Goal: Transaction & Acquisition: Download file/media

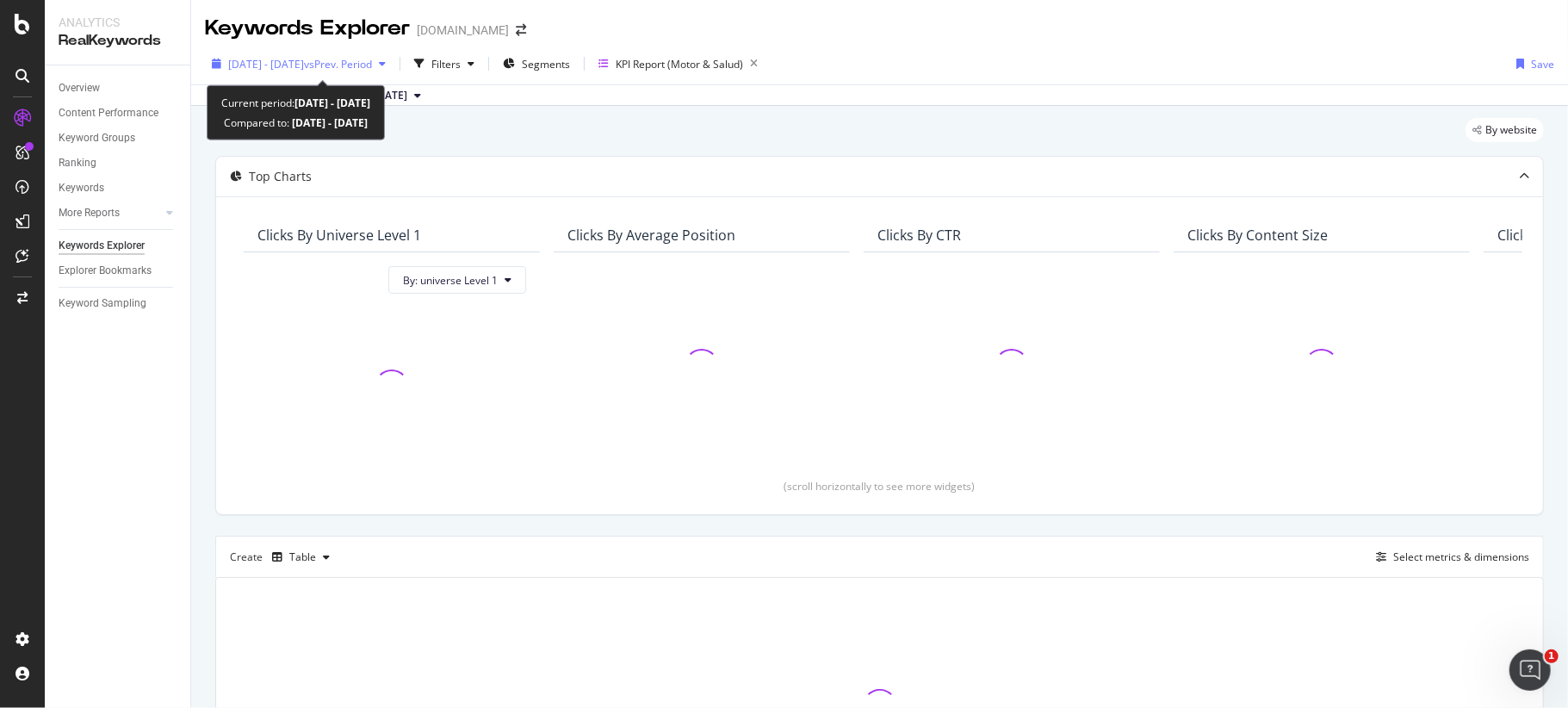
click at [363, 74] on div "[DATE] - [DATE] vs Prev. Period" at bounding box center [299, 63] width 188 height 26
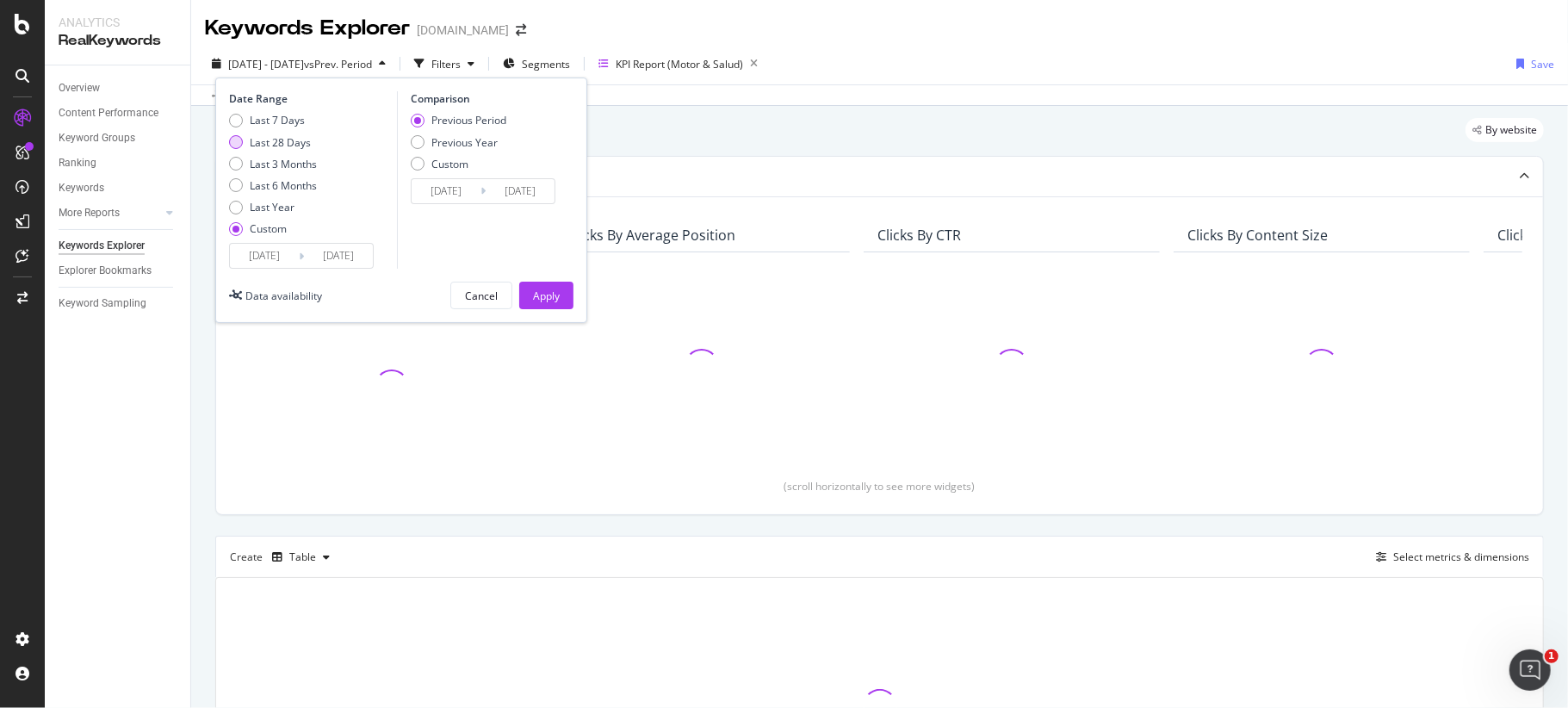
click at [277, 139] on div "Last 28 Days" at bounding box center [280, 142] width 61 height 14
type input "[DATE]"
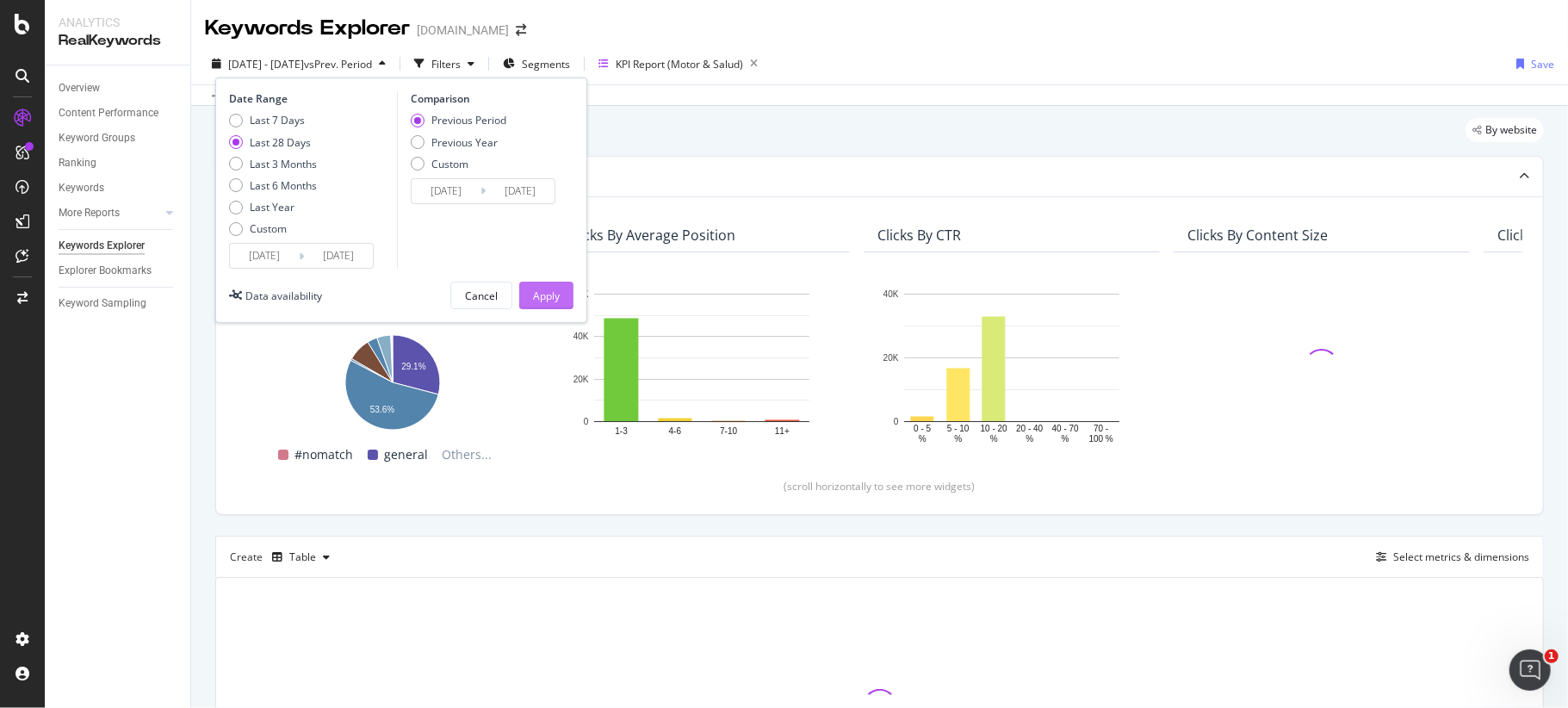
click at [535, 298] on div "Apply" at bounding box center [547, 295] width 27 height 14
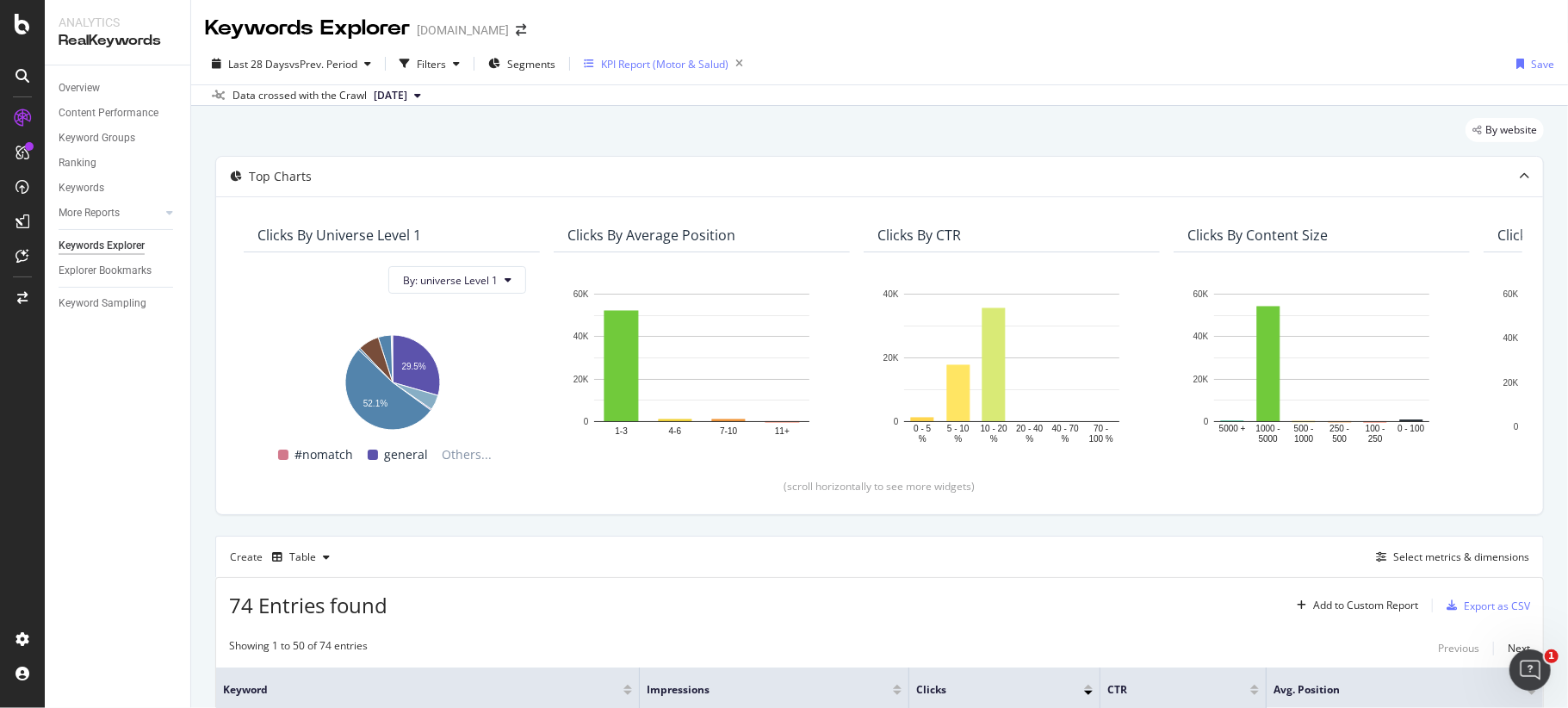
click at [630, 67] on div "KPI Report (Motor & Salud)" at bounding box center [665, 63] width 128 height 14
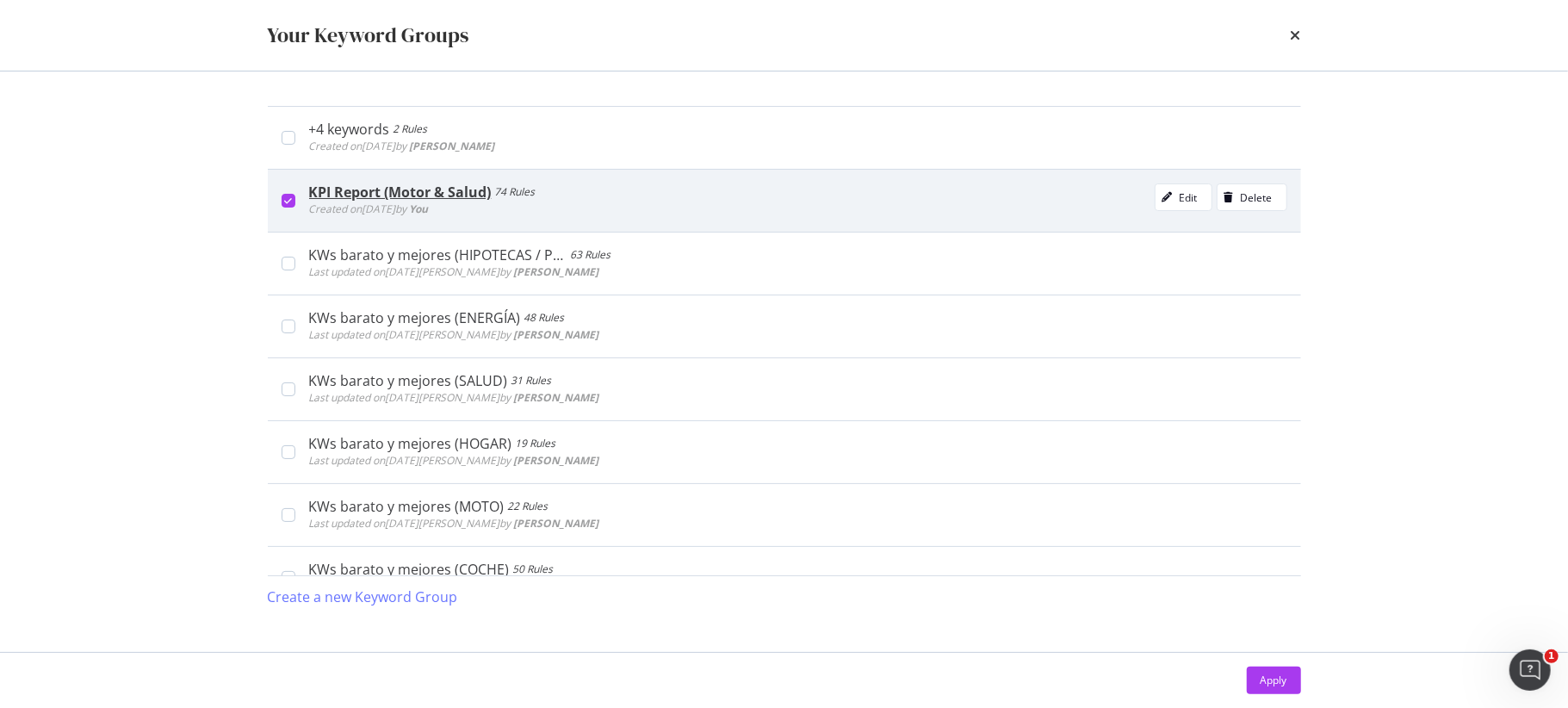
click at [291, 208] on div "KPI Report (Motor & Salud) 74 Rules Created on [DATE] by You Edit Delete" at bounding box center [784, 201] width 1033 height 63
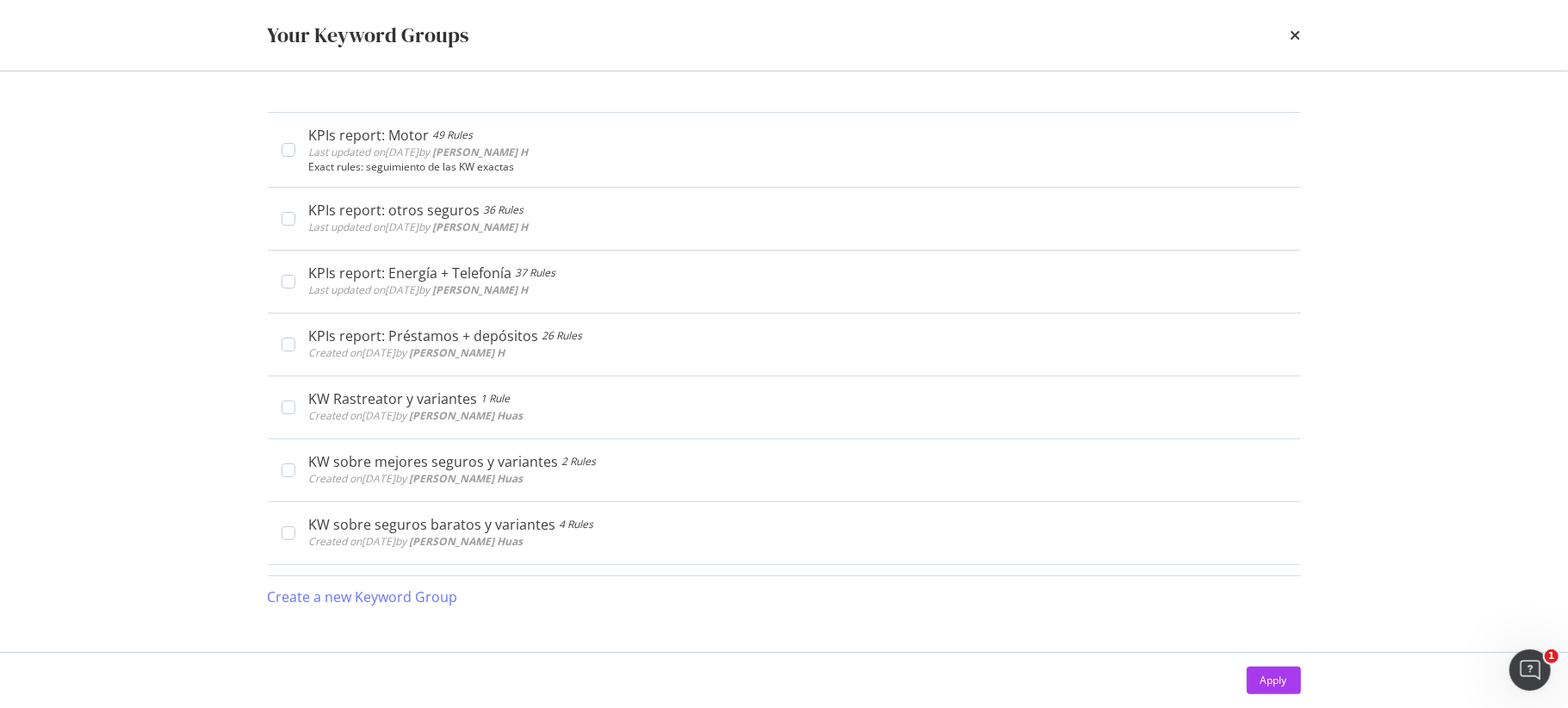
scroll to position [357, 0]
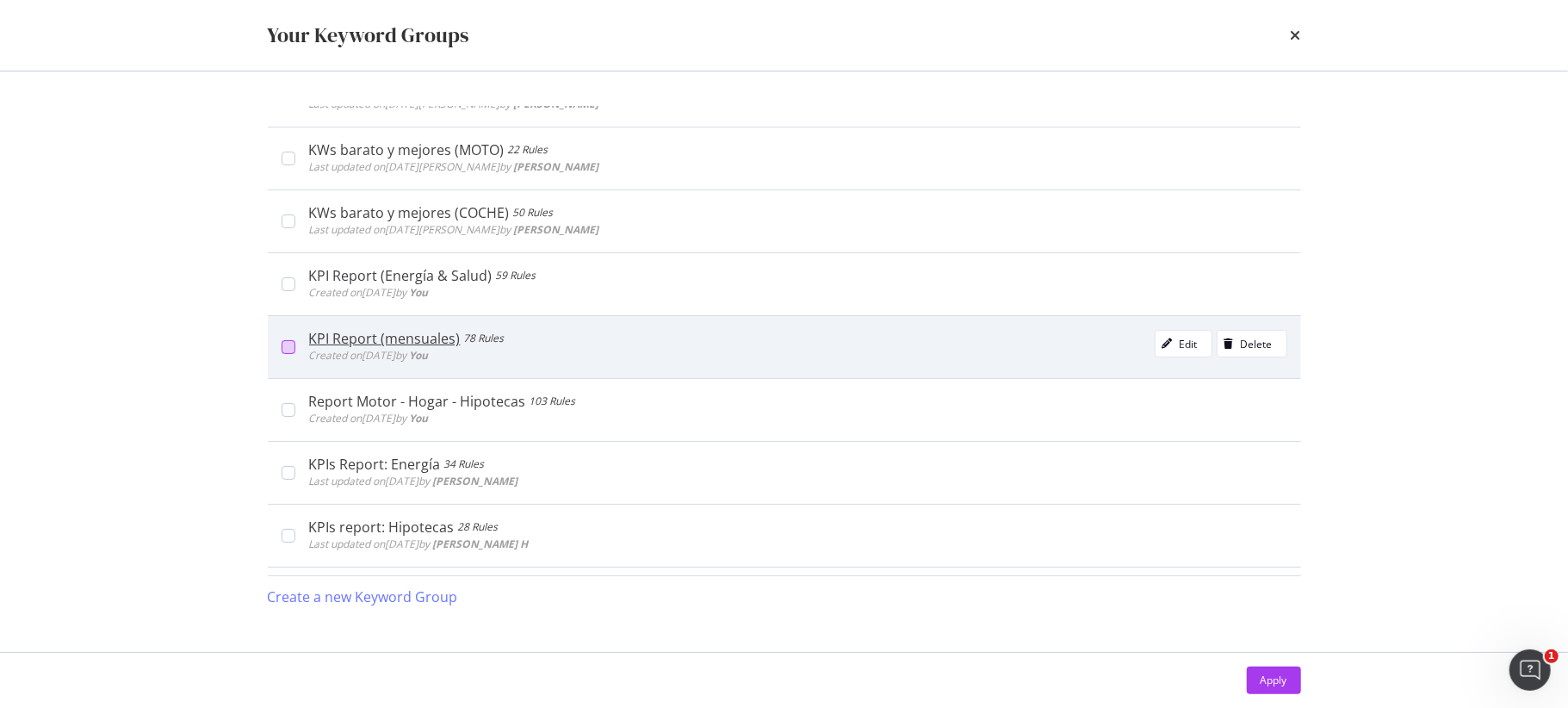
click at [288, 350] on div "modal" at bounding box center [289, 347] width 13 height 13
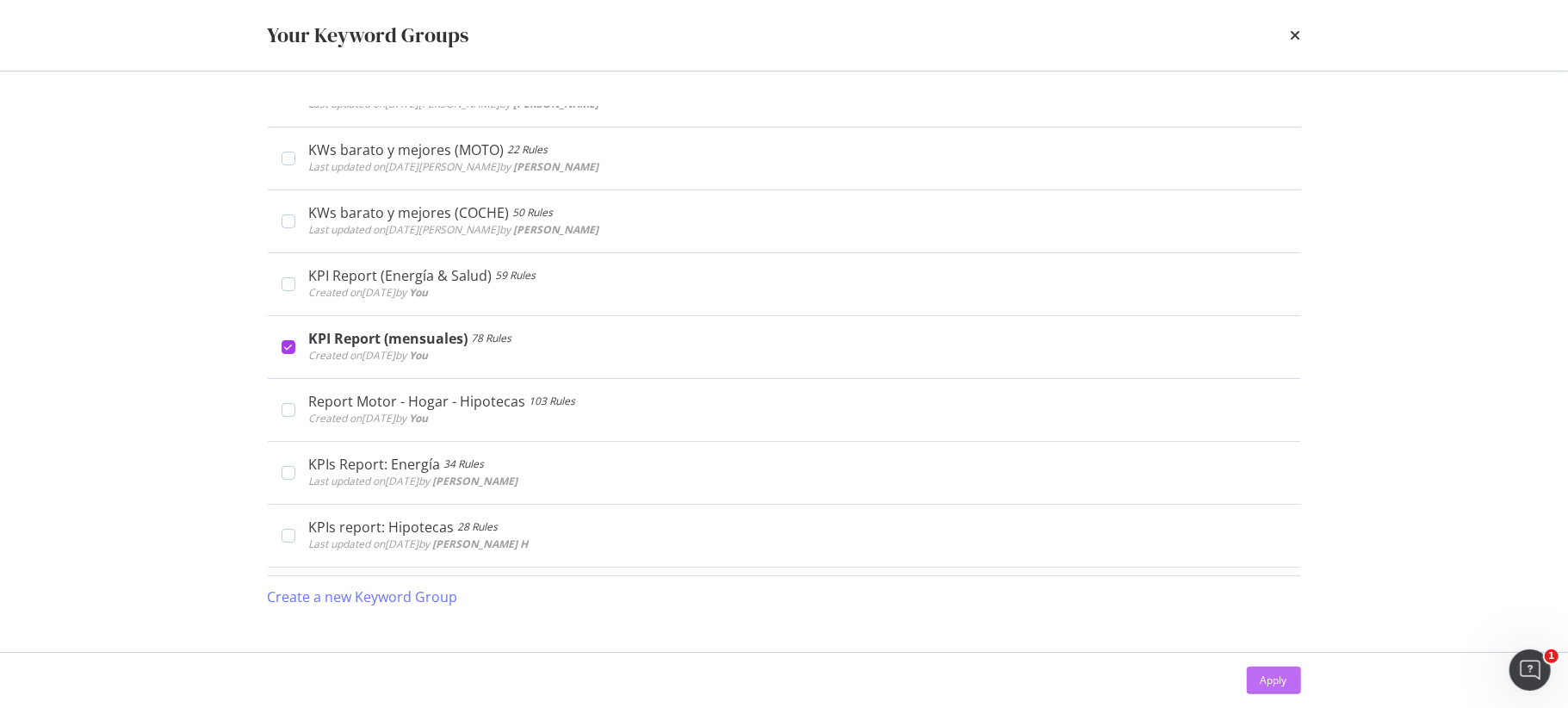
click at [1257, 682] on button "Apply" at bounding box center [1274, 680] width 55 height 28
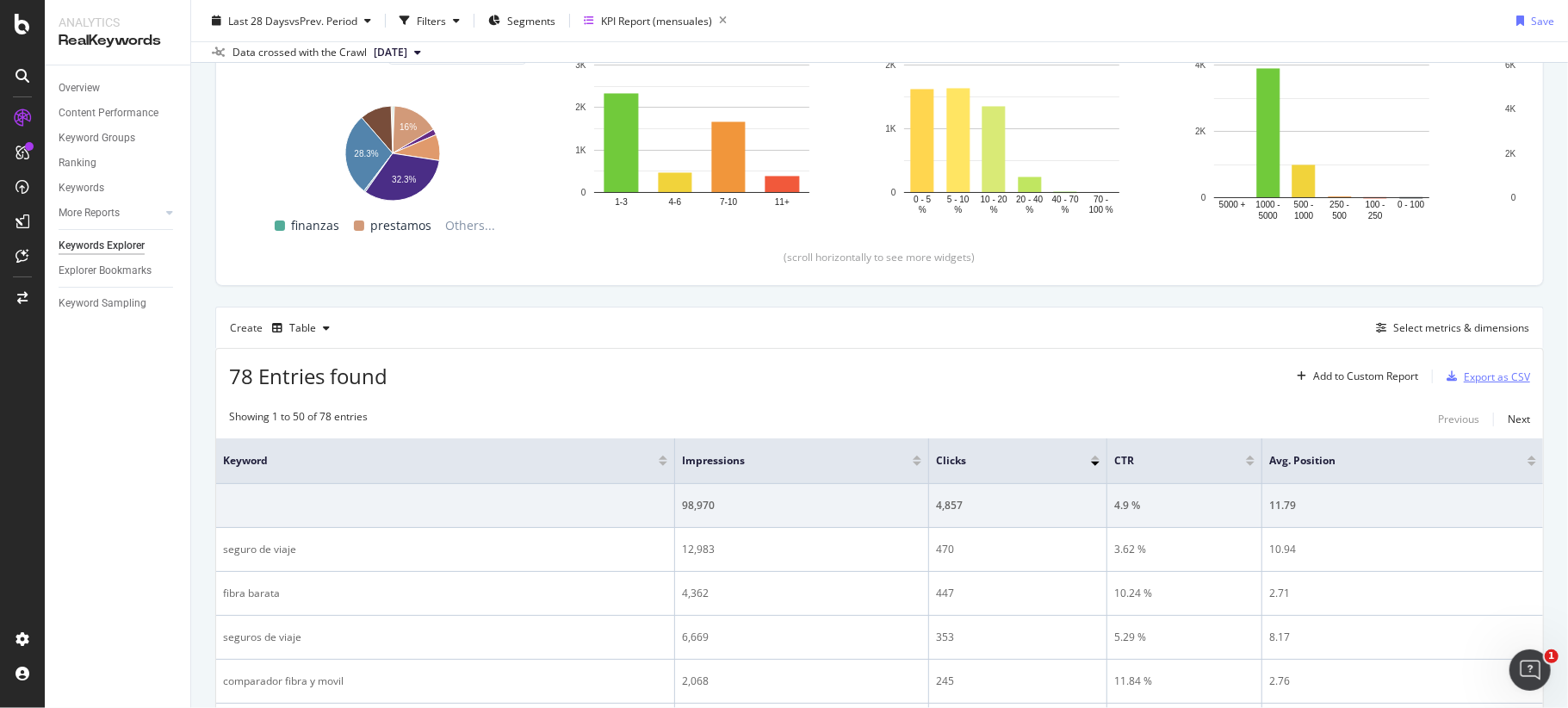
click at [1479, 388] on div "Export as CSV" at bounding box center [1485, 376] width 90 height 26
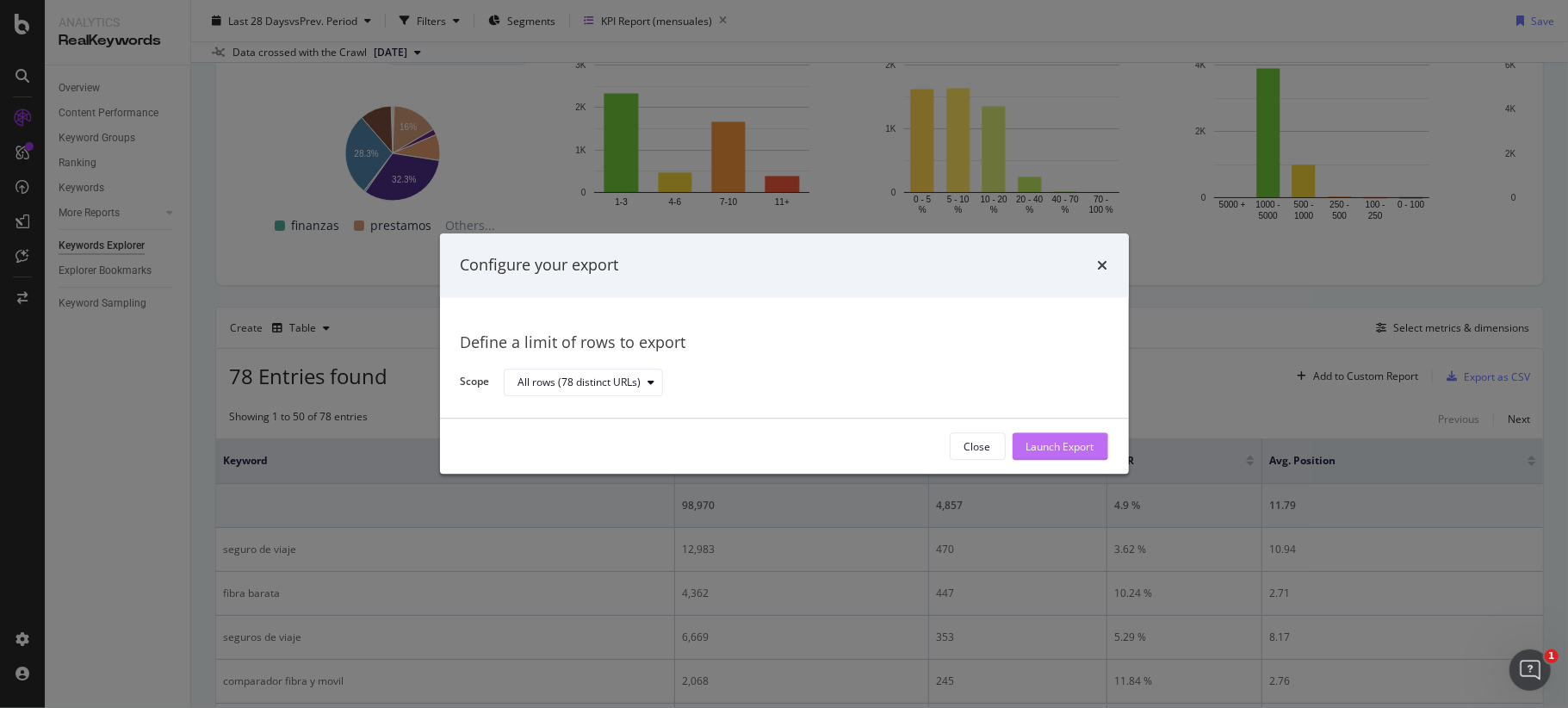
click at [1049, 457] on div "Launch Export" at bounding box center [1060, 447] width 68 height 26
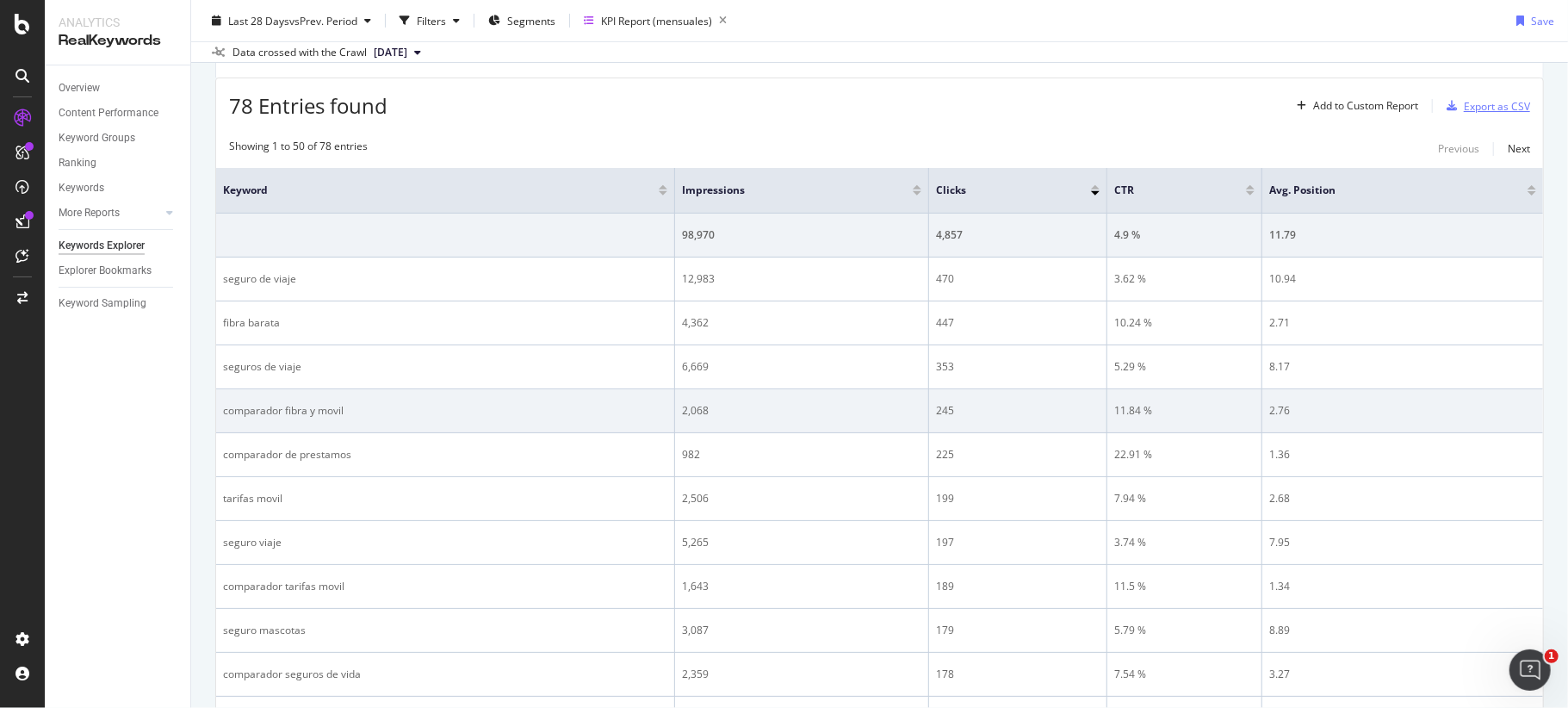
scroll to position [460, 0]
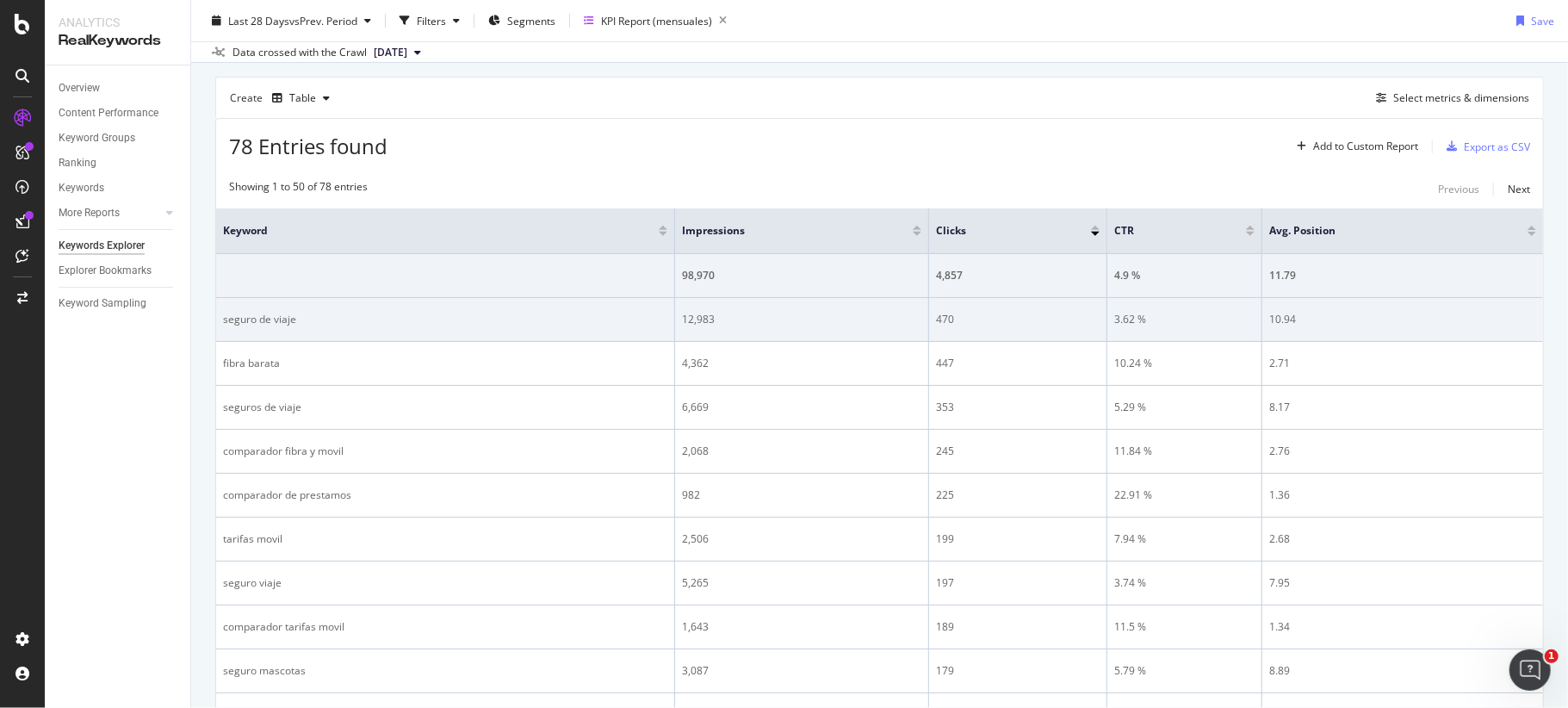
click at [690, 319] on div "12,983" at bounding box center [802, 319] width 240 height 15
click at [708, 321] on div "12,983" at bounding box center [802, 319] width 240 height 15
